Goal: Check status

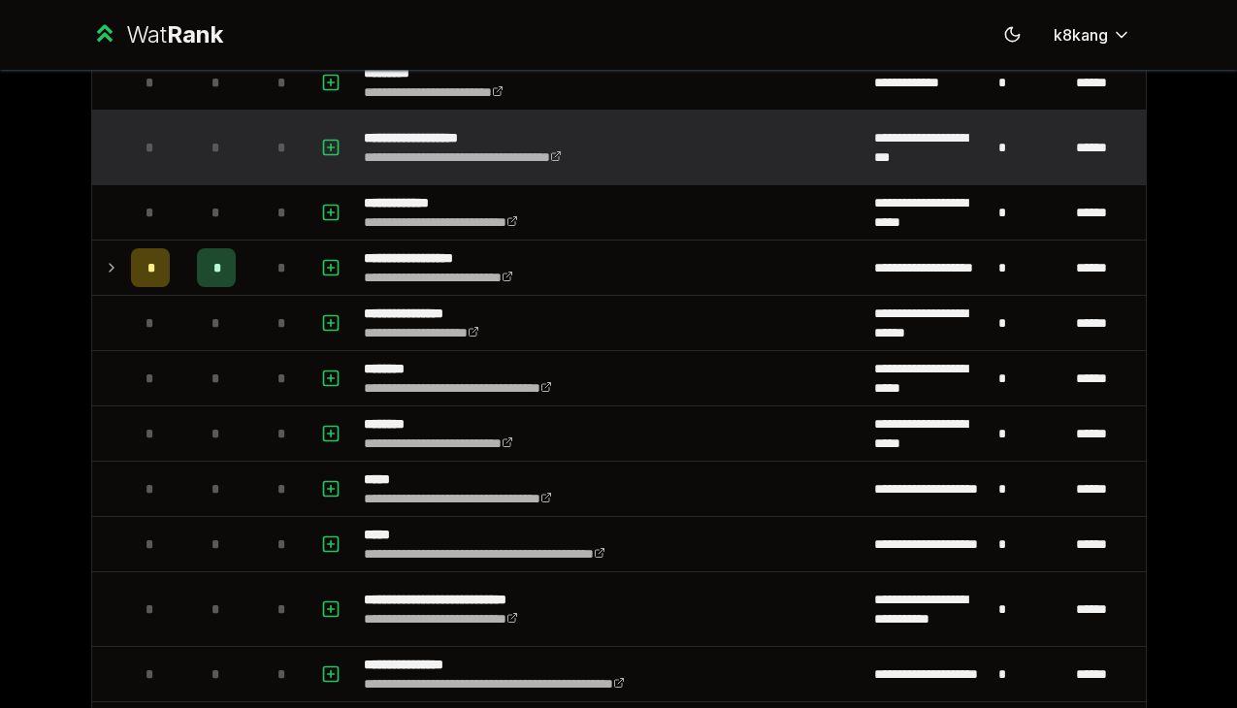
scroll to position [401, 0]
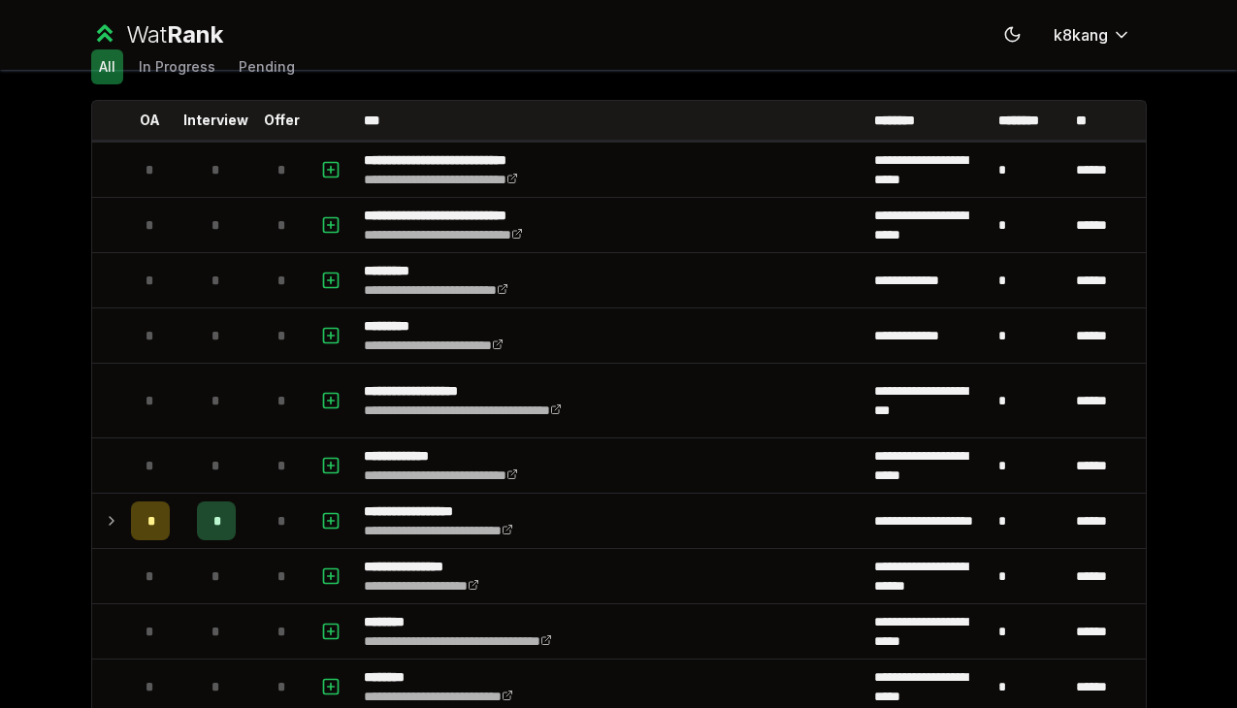
scroll to position [75, 0]
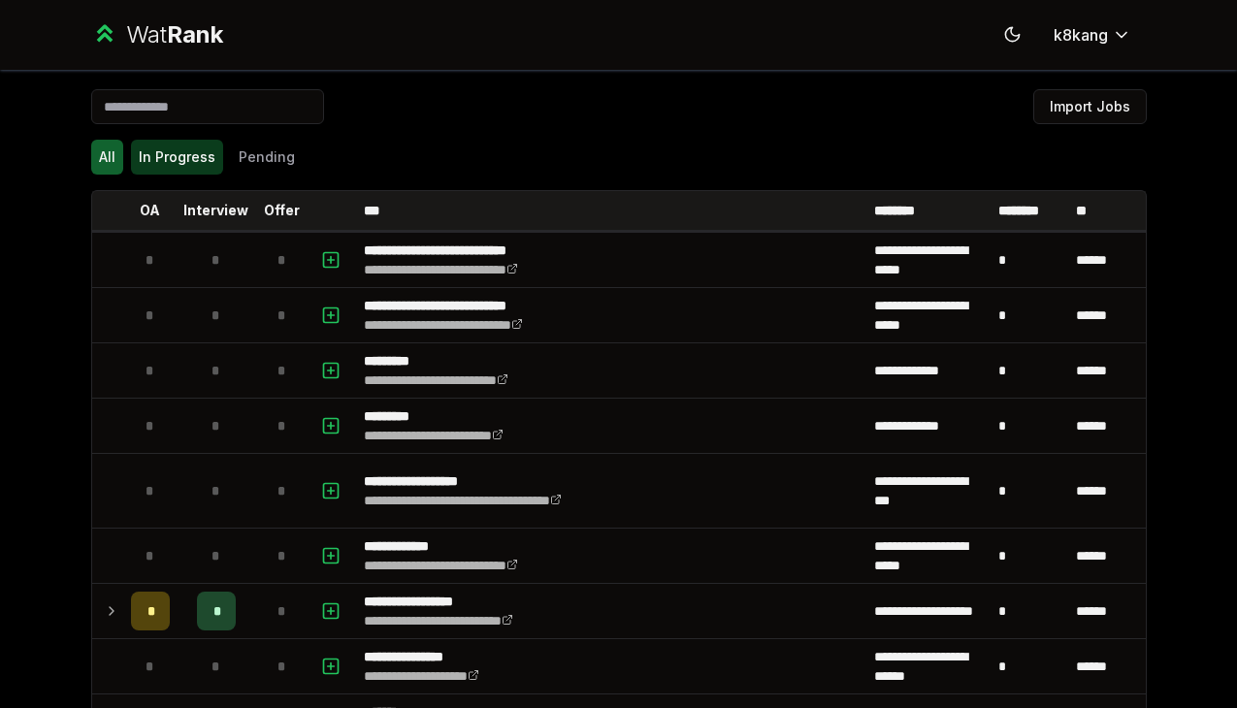
click at [185, 164] on button "In Progress" at bounding box center [177, 157] width 92 height 35
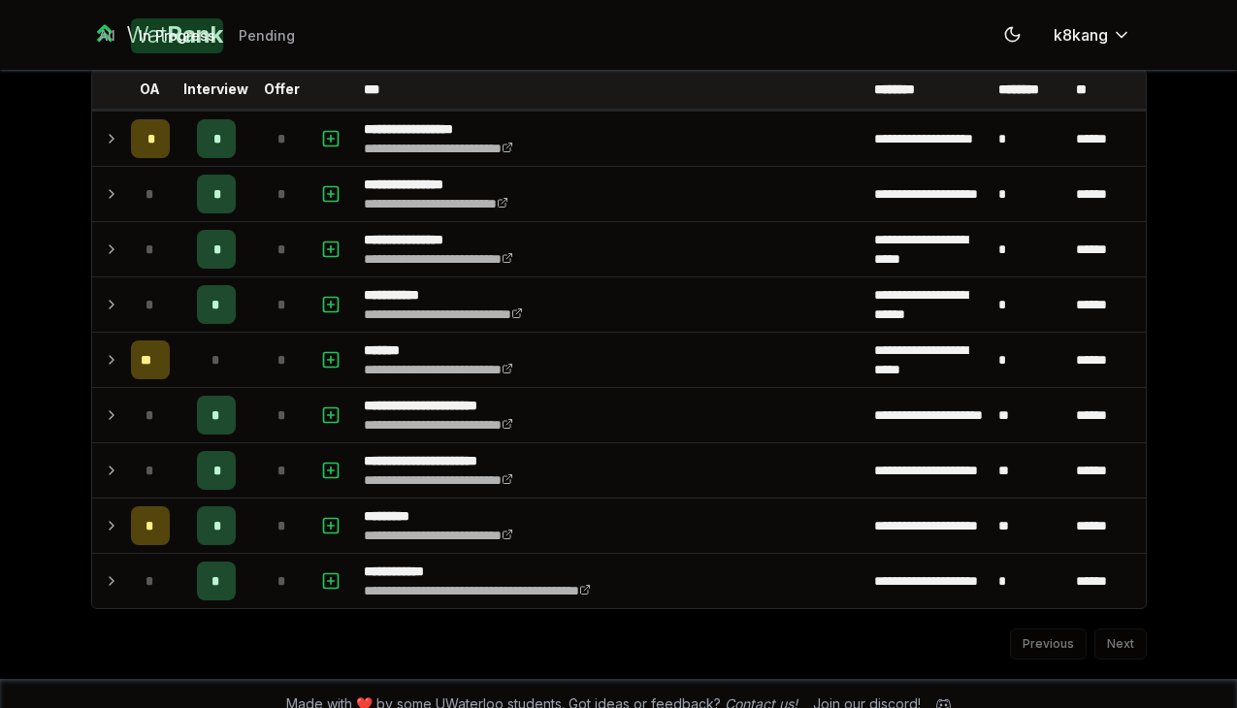
scroll to position [133, 0]
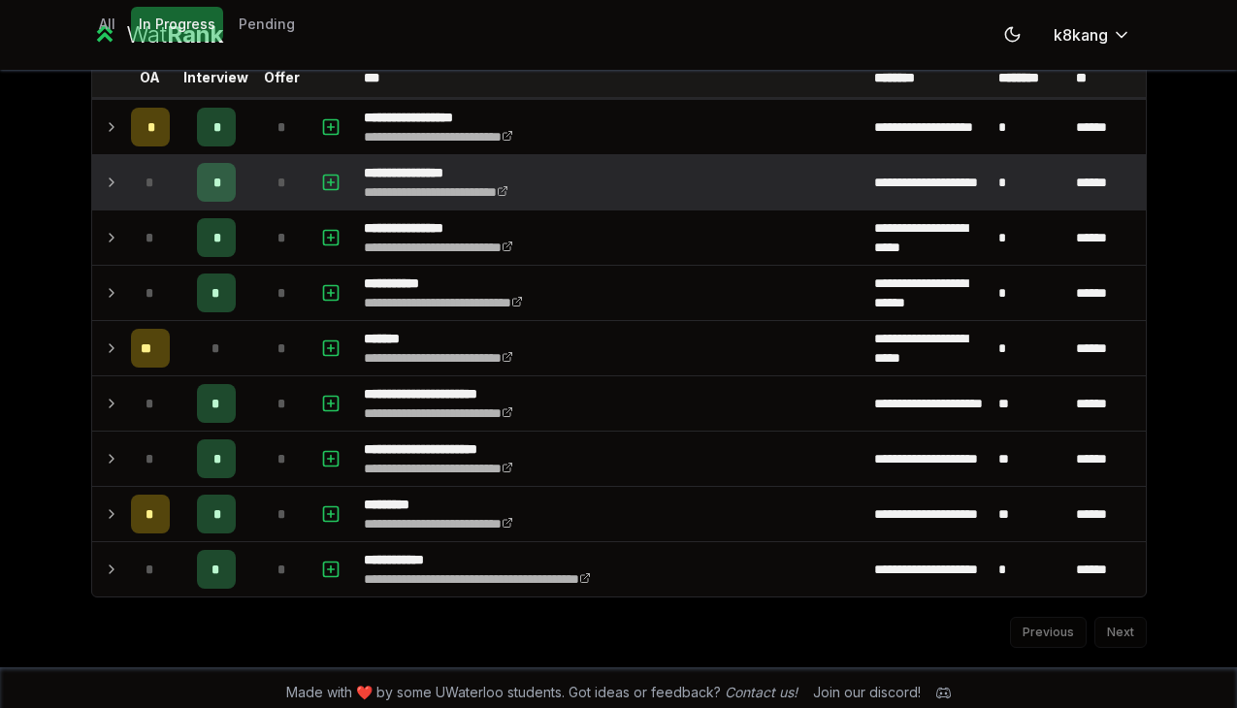
click at [115, 180] on icon at bounding box center [112, 182] width 16 height 23
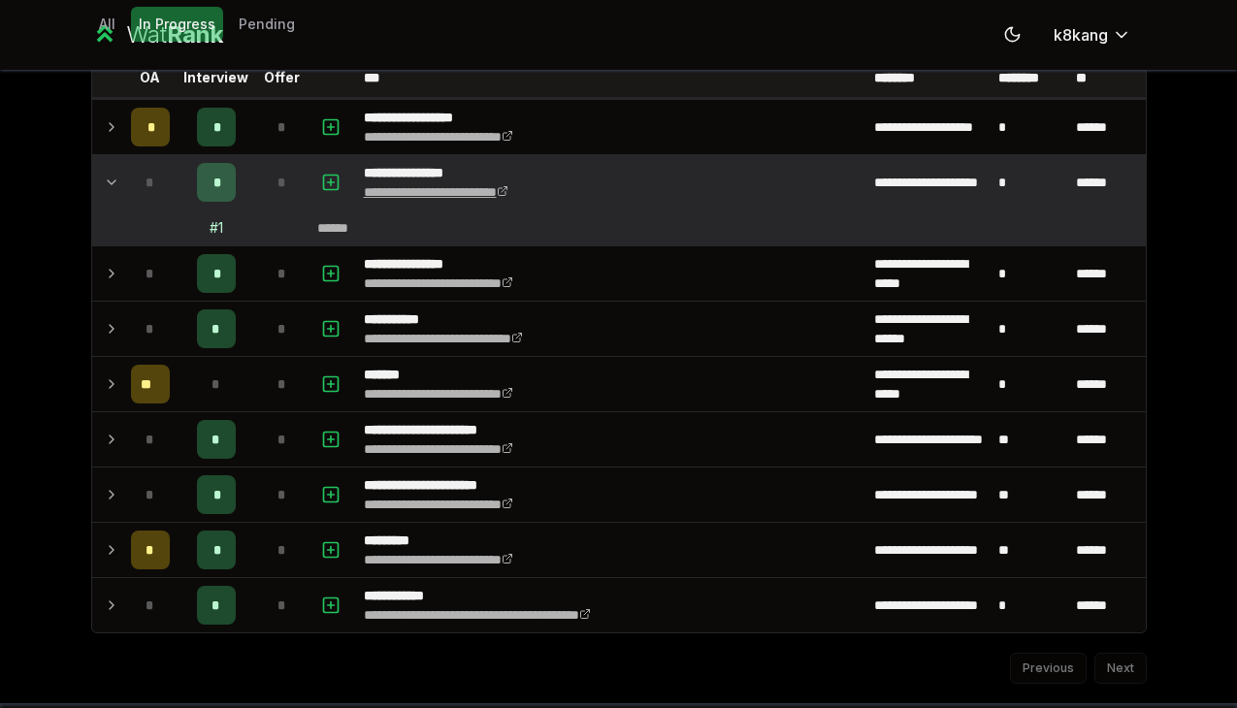
click at [448, 191] on link "**********" at bounding box center [436, 192] width 145 height 14
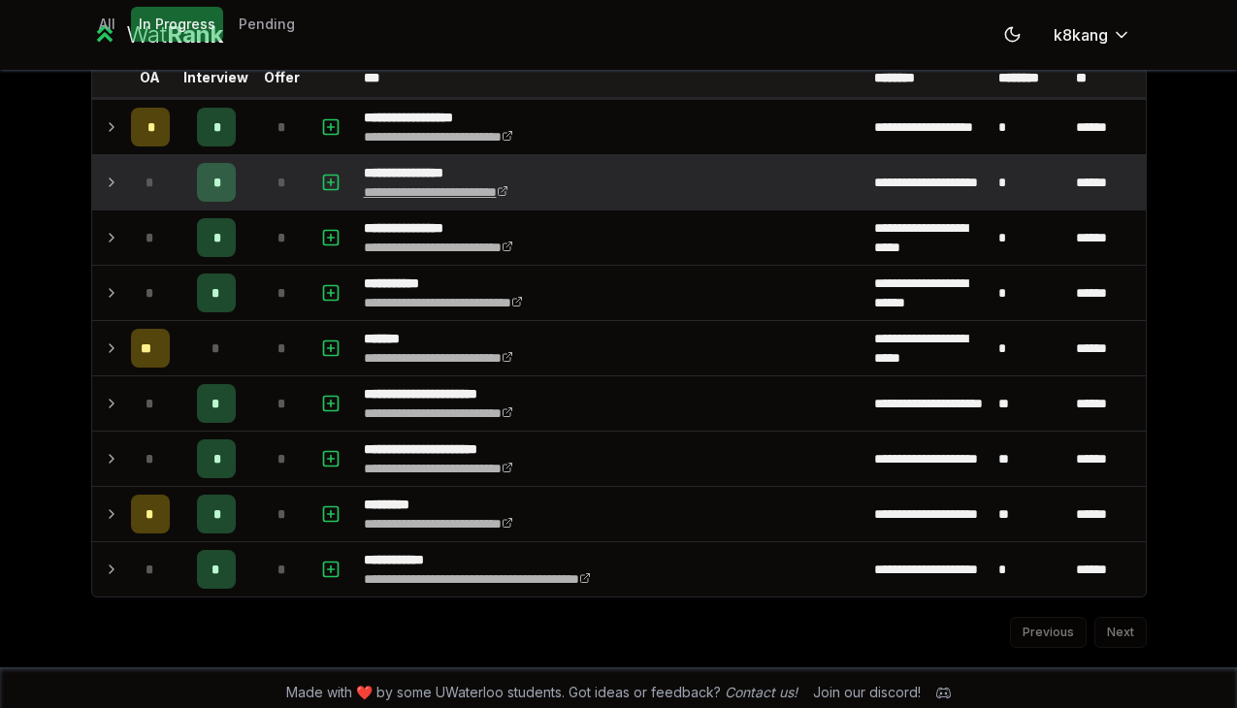
click at [423, 187] on link "**********" at bounding box center [436, 192] width 145 height 14
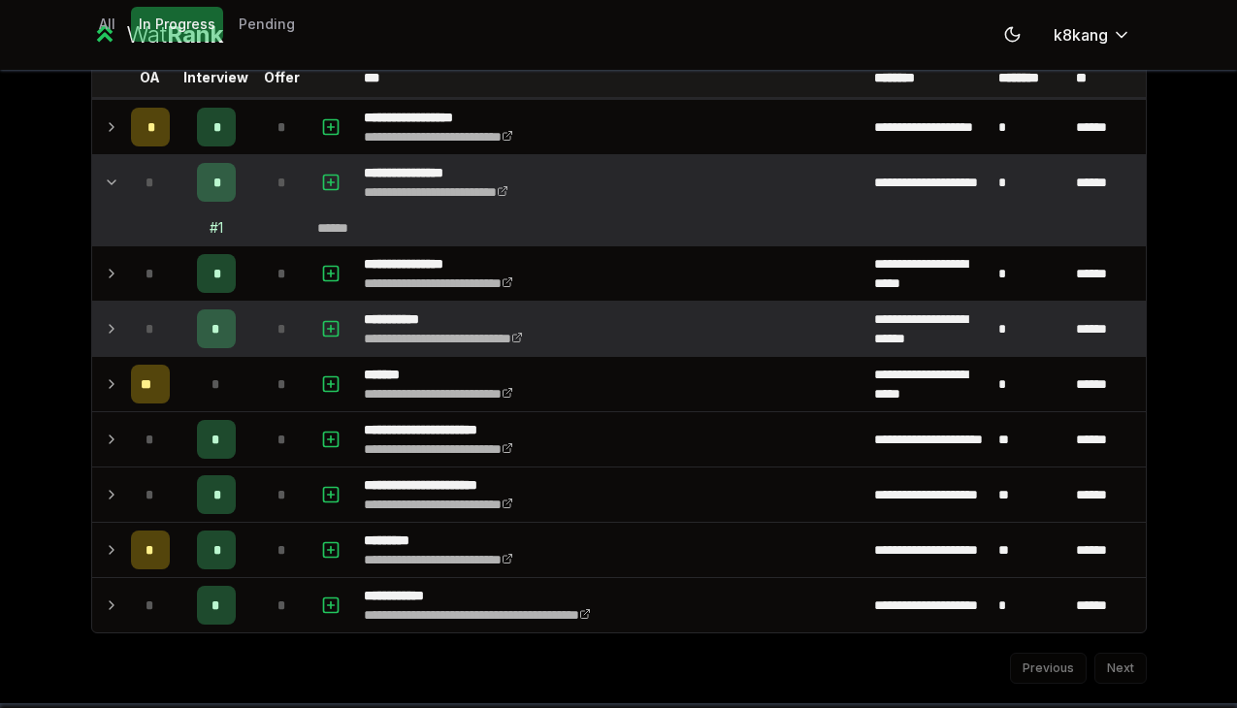
click at [110, 329] on icon at bounding box center [112, 328] width 16 height 23
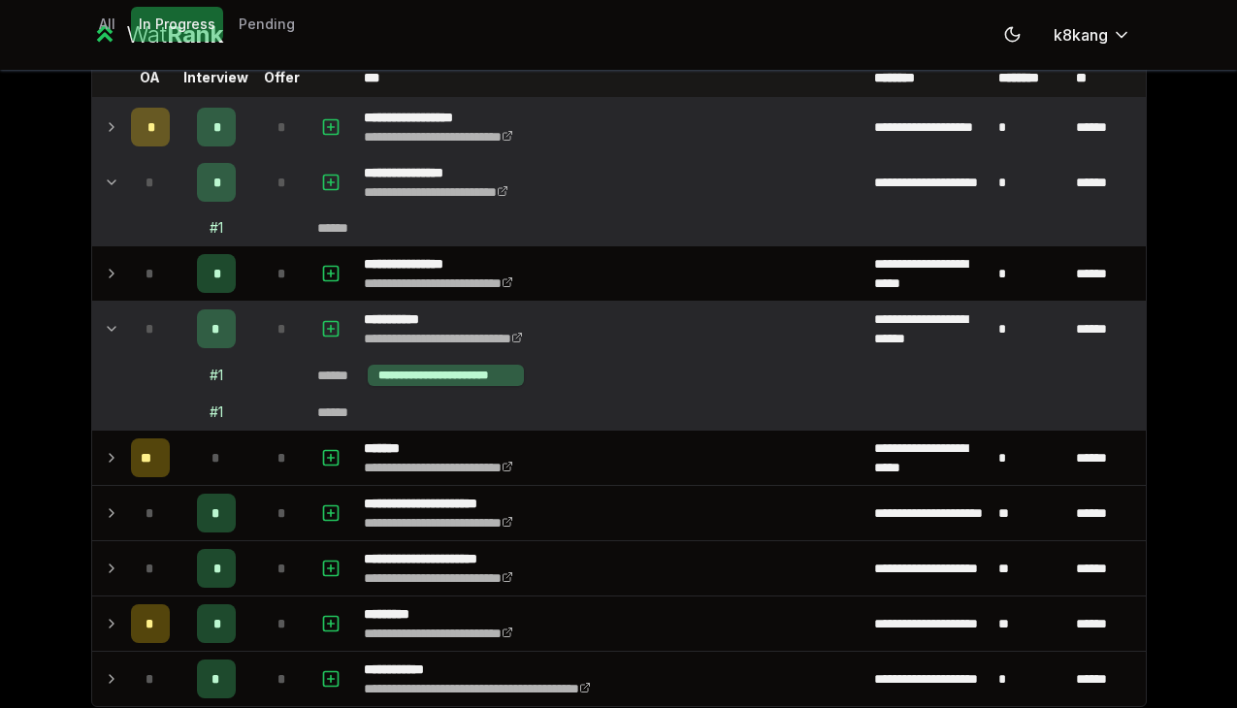
click at [113, 128] on icon at bounding box center [112, 126] width 16 height 23
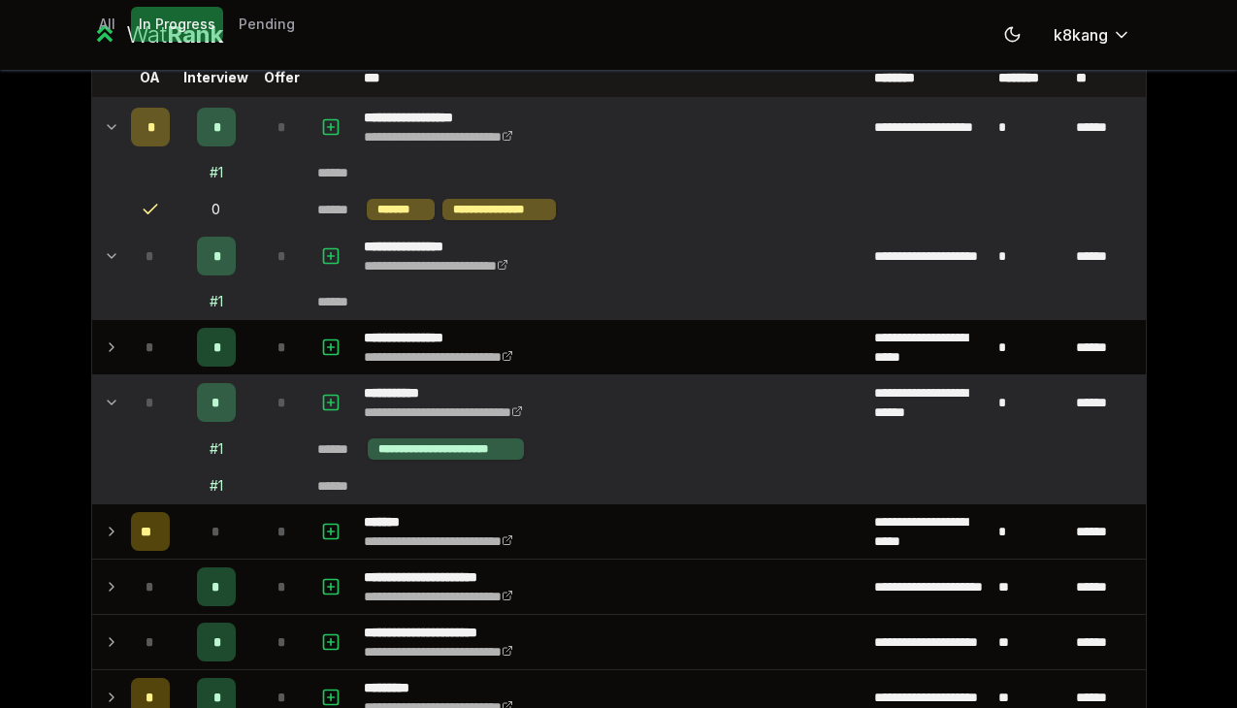
click at [114, 128] on icon at bounding box center [112, 126] width 16 height 23
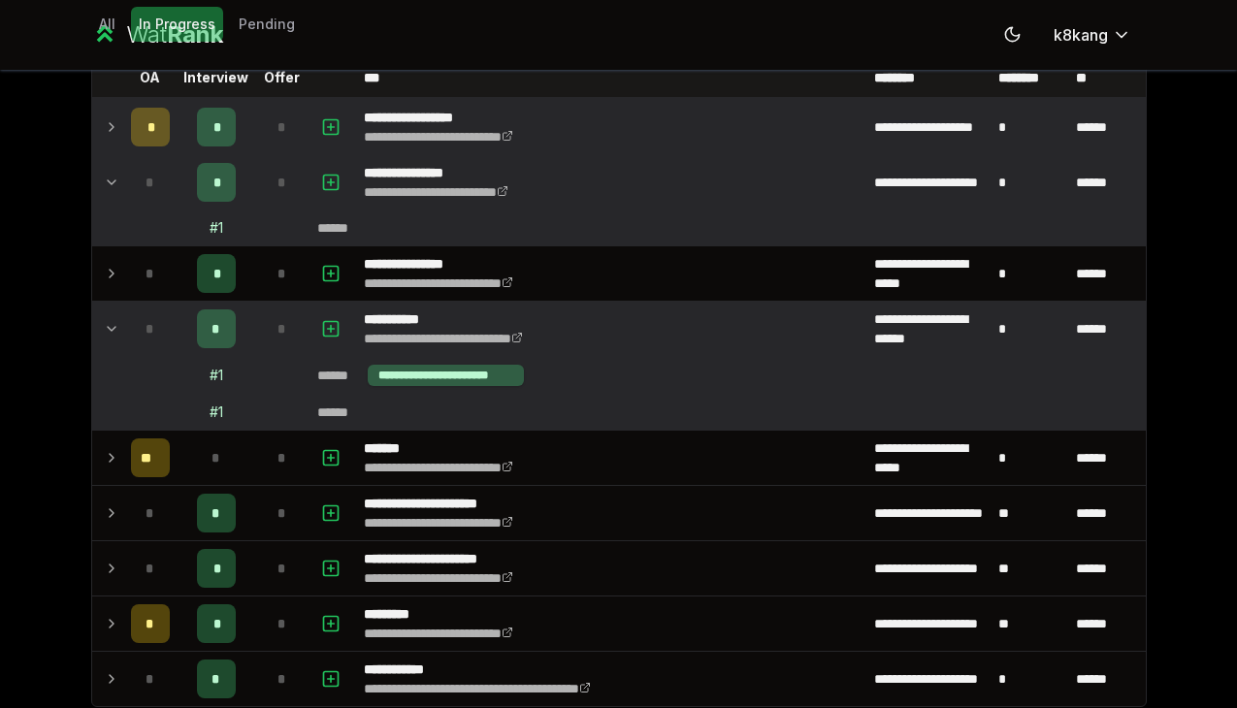
click at [118, 181] on icon at bounding box center [112, 182] width 16 height 23
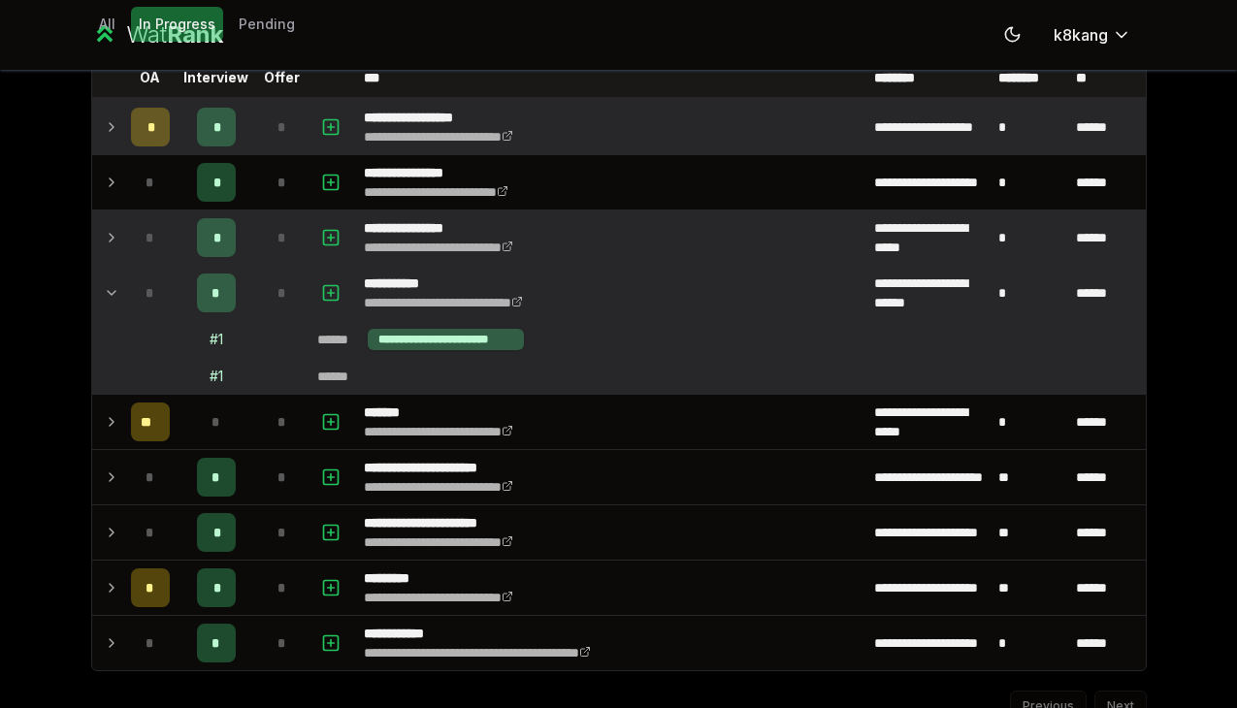
click at [116, 239] on icon at bounding box center [112, 237] width 16 height 23
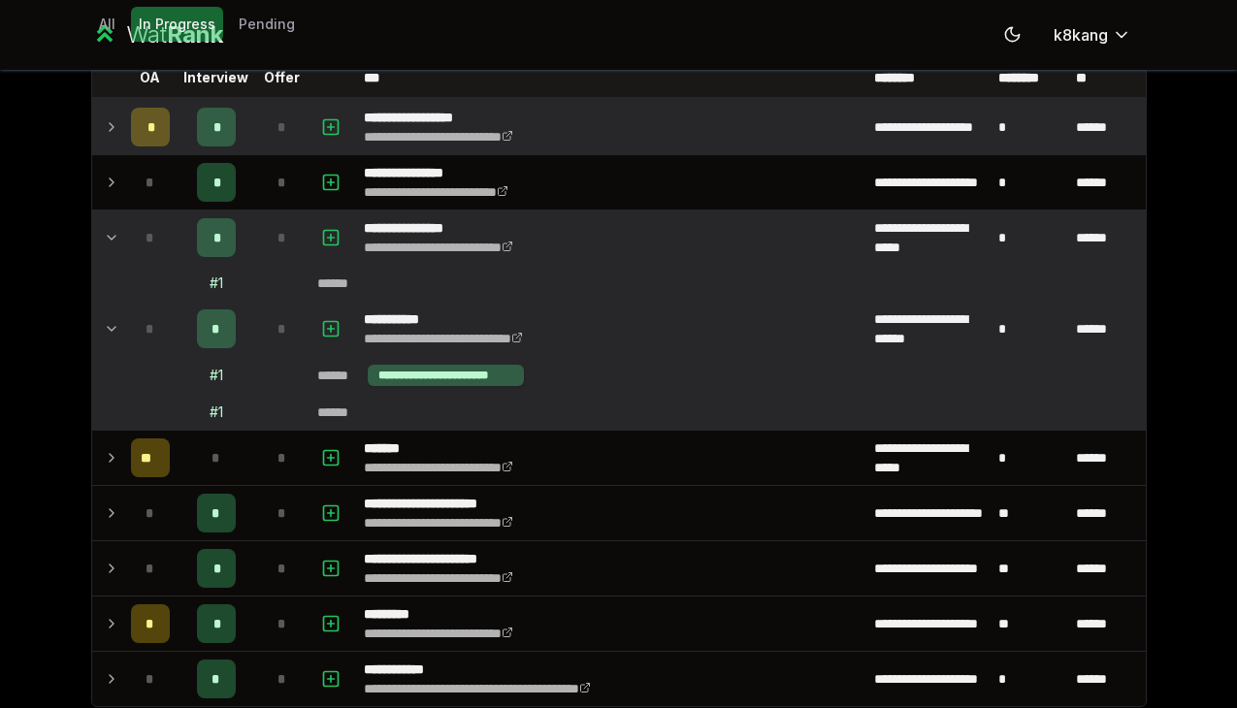
click at [116, 239] on icon at bounding box center [112, 237] width 16 height 23
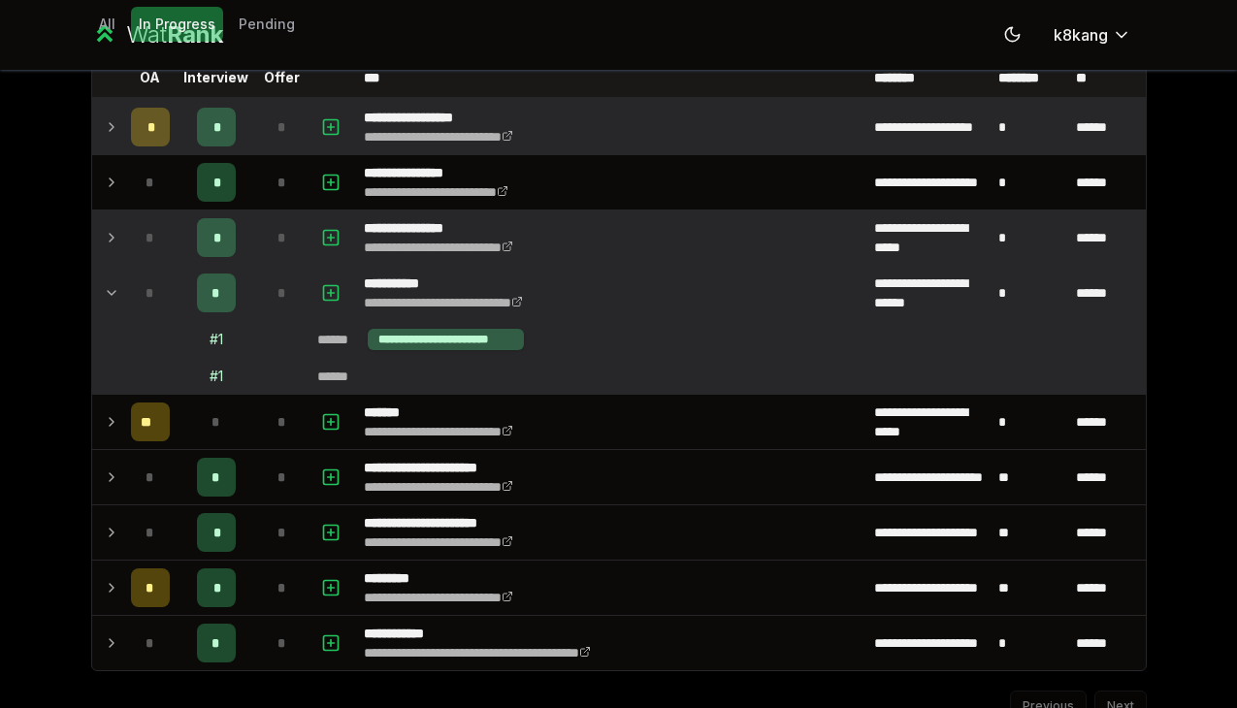
click at [113, 281] on icon at bounding box center [112, 292] width 16 height 23
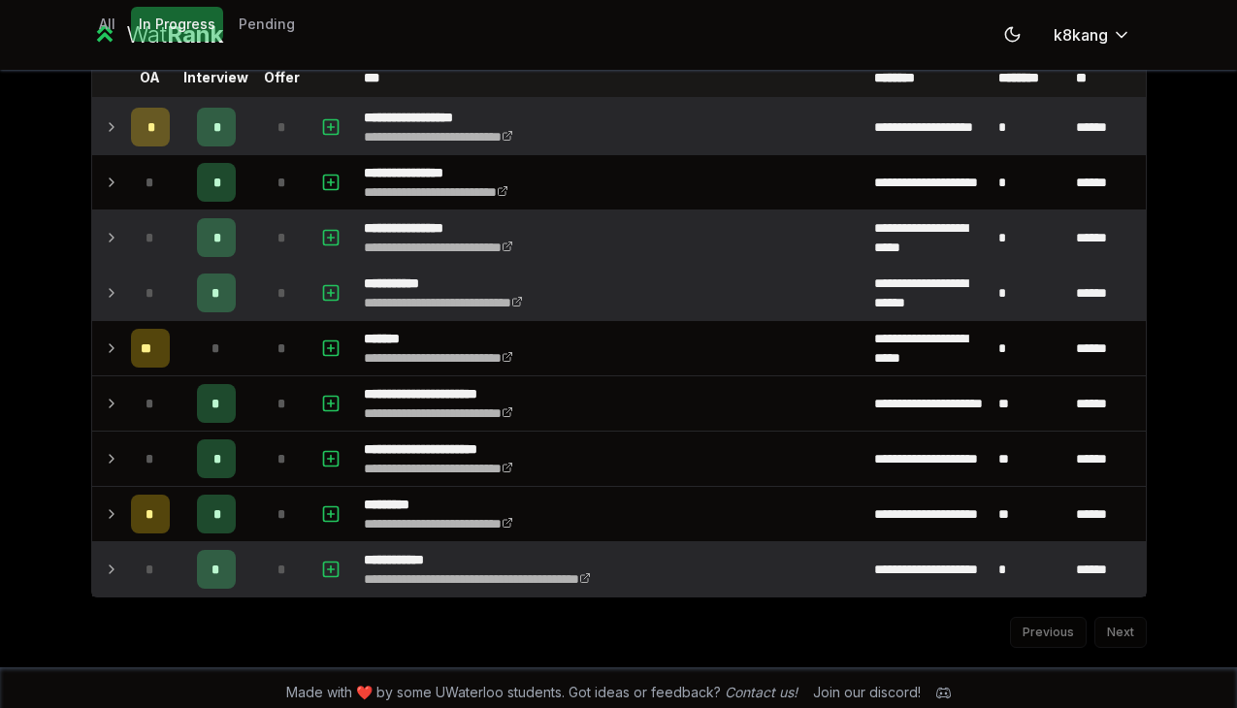
scroll to position [0, 0]
